Goal: Find specific page/section: Find specific page/section

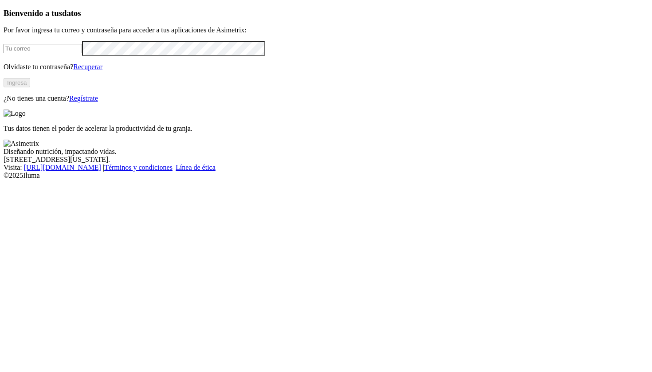
type input "[EMAIL_ADDRESS][DOMAIN_NAME]"
click input "submit" at bounding box center [0, 0] width 0 height 0
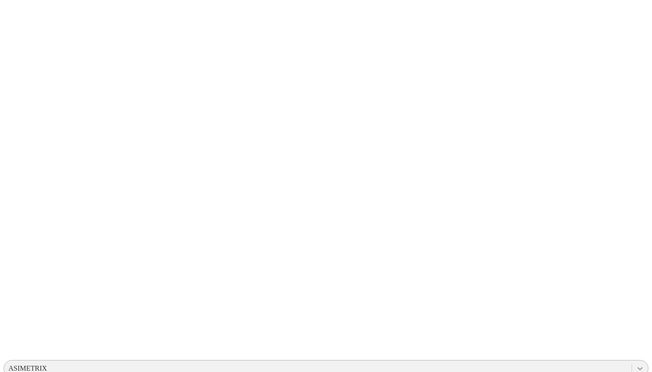
click at [632, 361] on div at bounding box center [640, 369] width 16 height 16
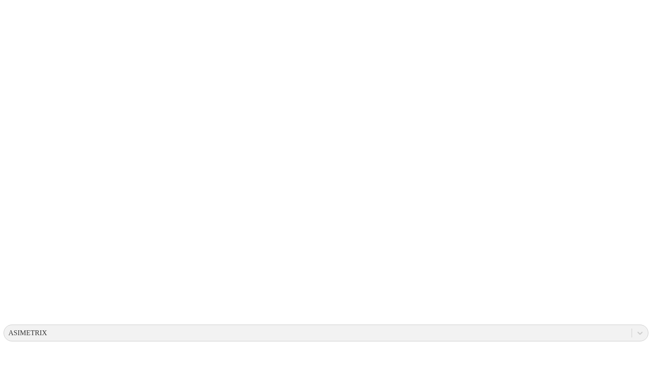
scroll to position [35, 0]
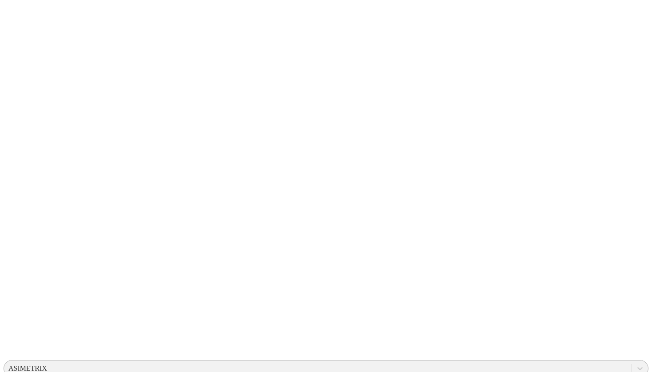
click at [493, 362] on div "ASIMETRIX" at bounding box center [318, 368] width 628 height 13
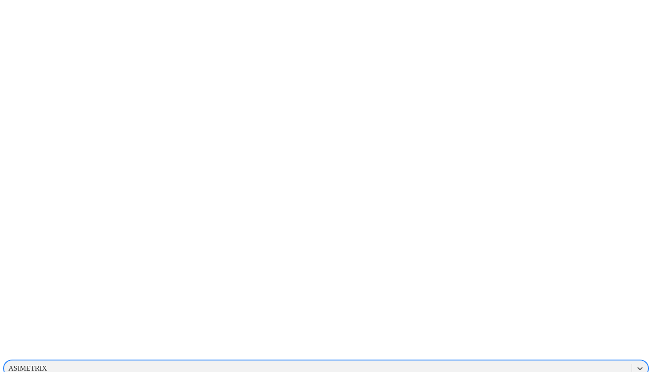
click at [479, 22] on div at bounding box center [330, 186] width 652 height 372
click at [59, 365] on div "CONSULTANTS" at bounding box center [33, 369] width 50 height 8
